Goal: Information Seeking & Learning: Learn about a topic

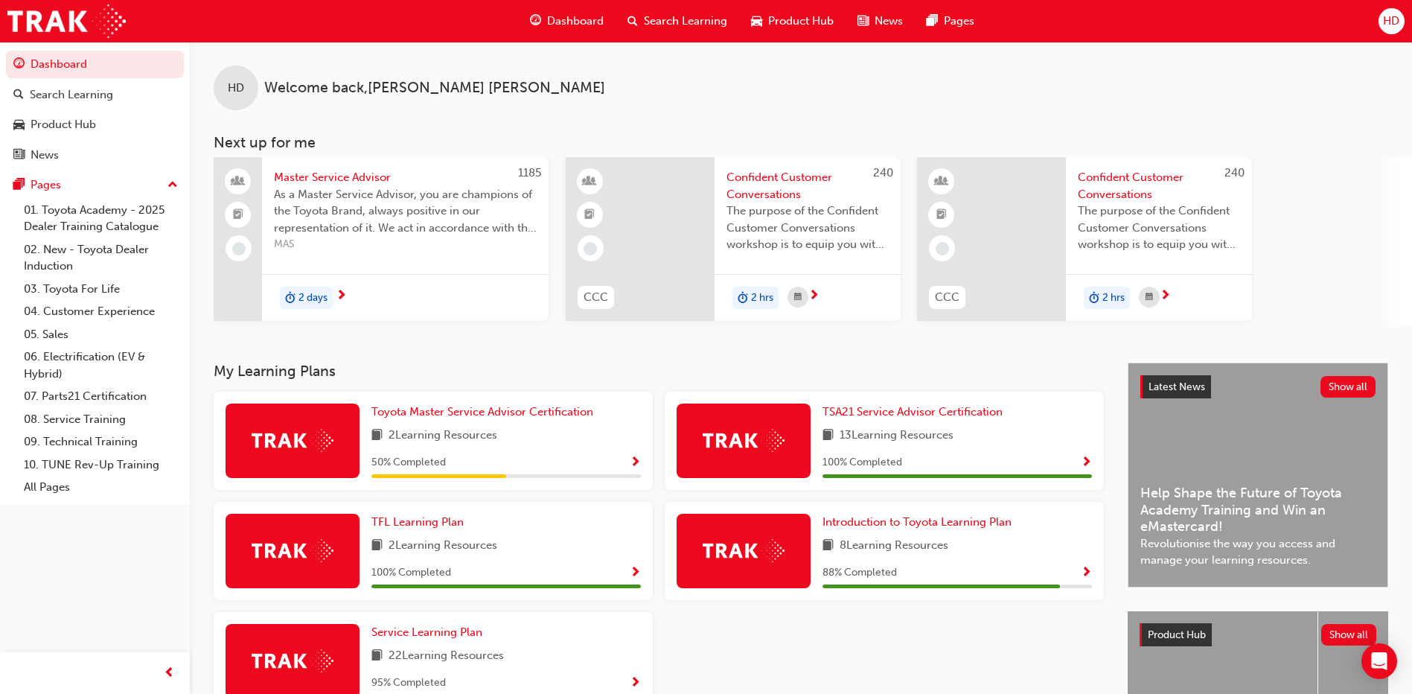
click at [445, 313] on div "2 days" at bounding box center [405, 297] width 287 height 47
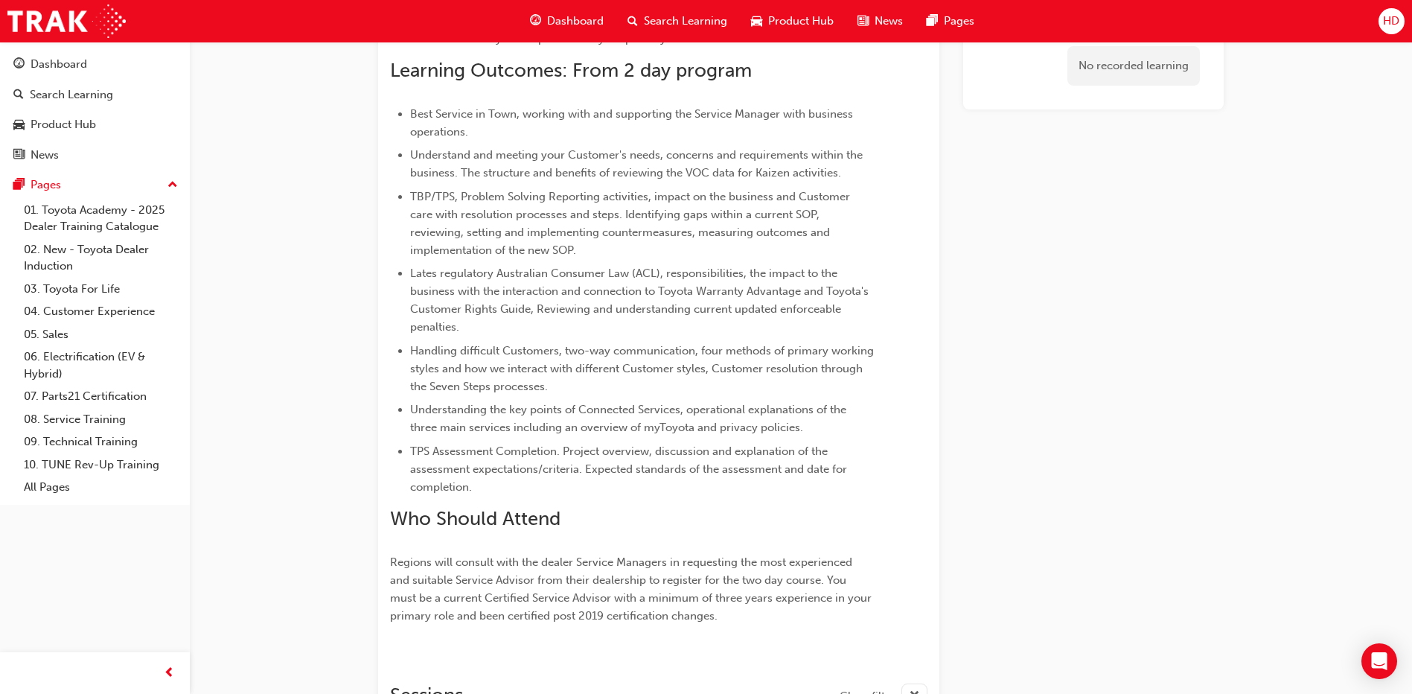
scroll to position [93, 0]
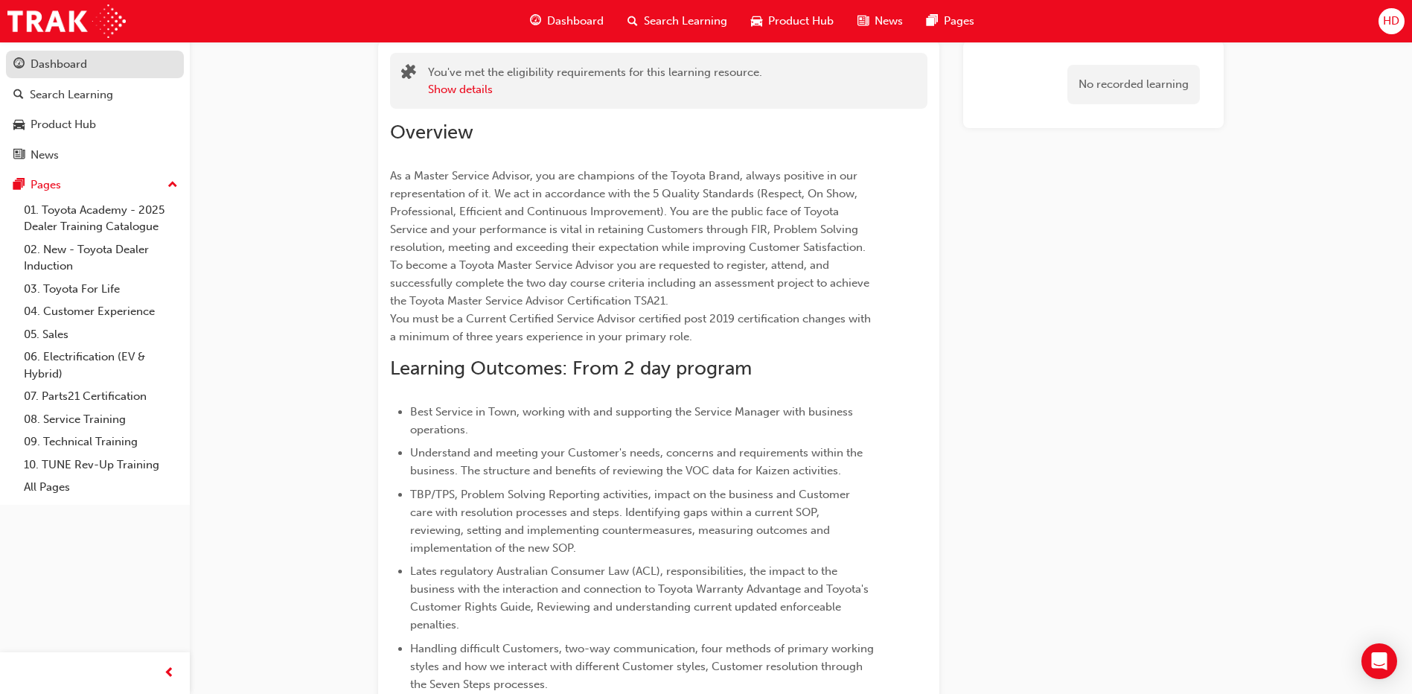
click at [135, 71] on div "Dashboard" at bounding box center [94, 64] width 163 height 19
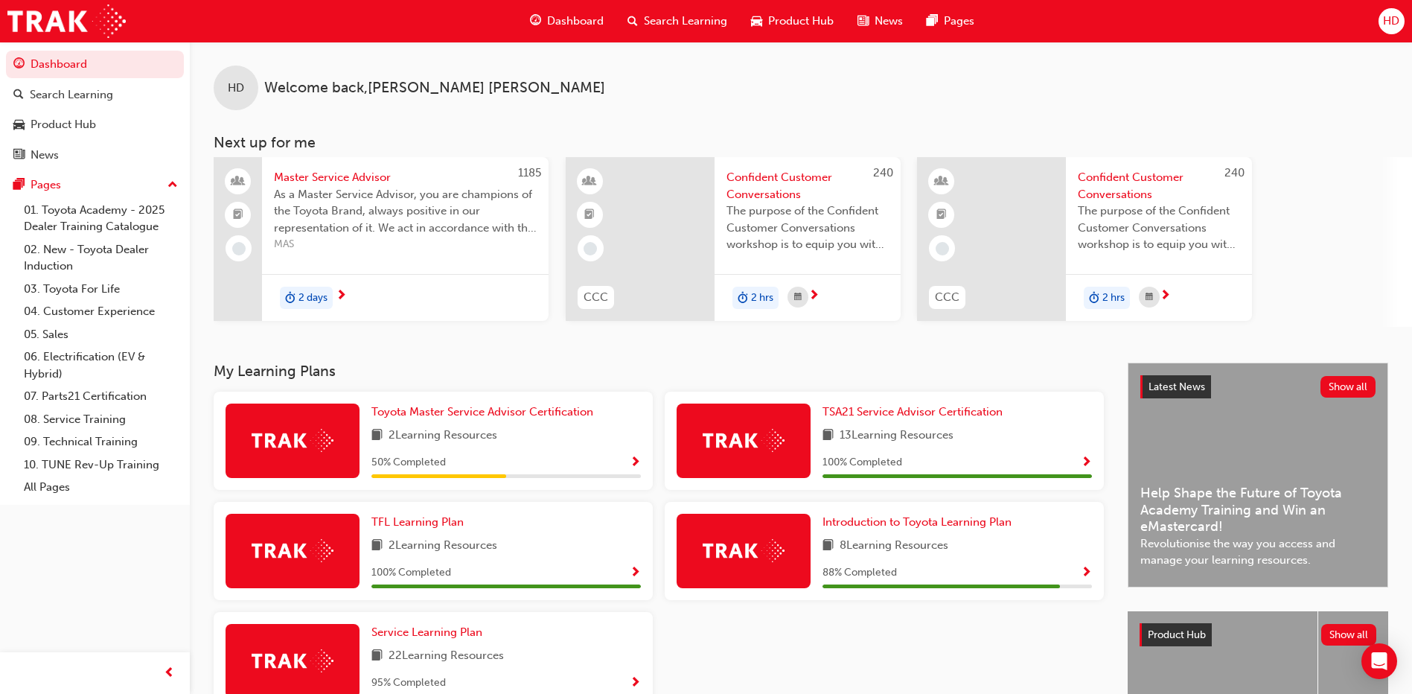
click at [876, 307] on div "2 hrs" at bounding box center [807, 297] width 186 height 47
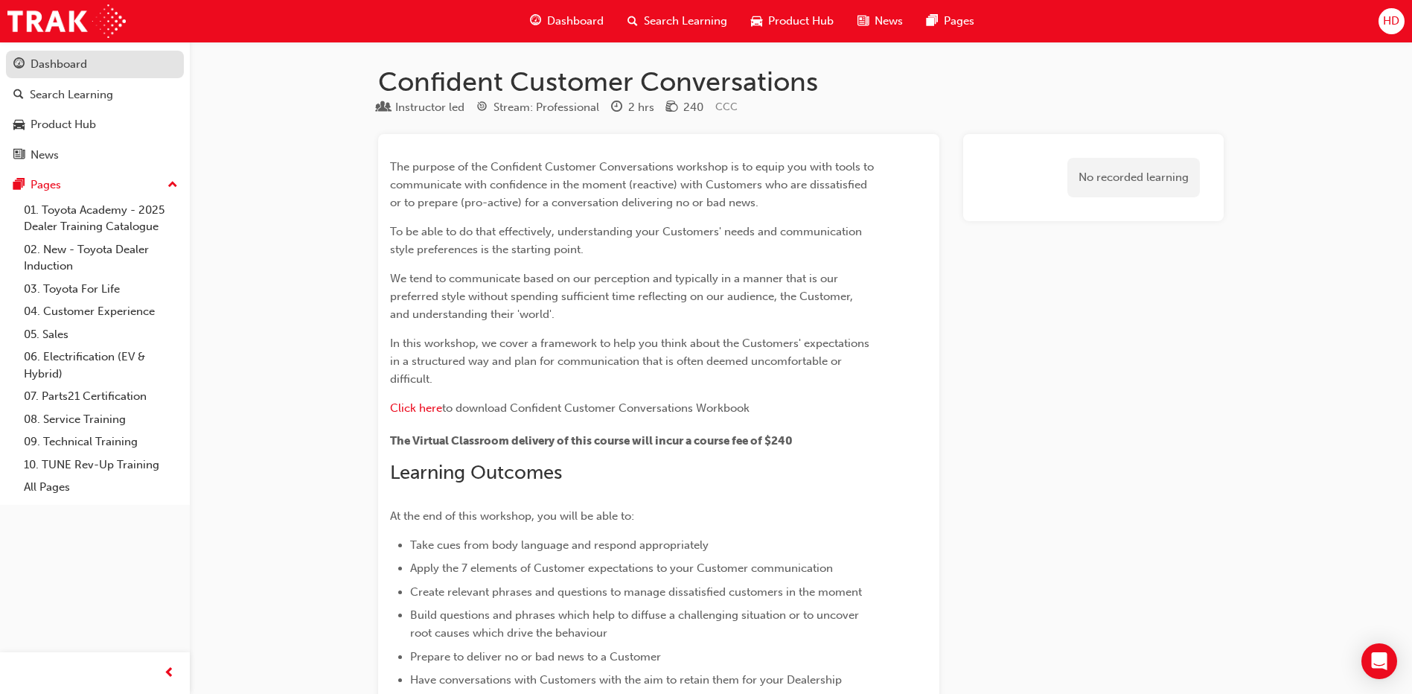
click at [33, 64] on div "Dashboard" at bounding box center [59, 64] width 57 height 17
